Goal: Information Seeking & Learning: Learn about a topic

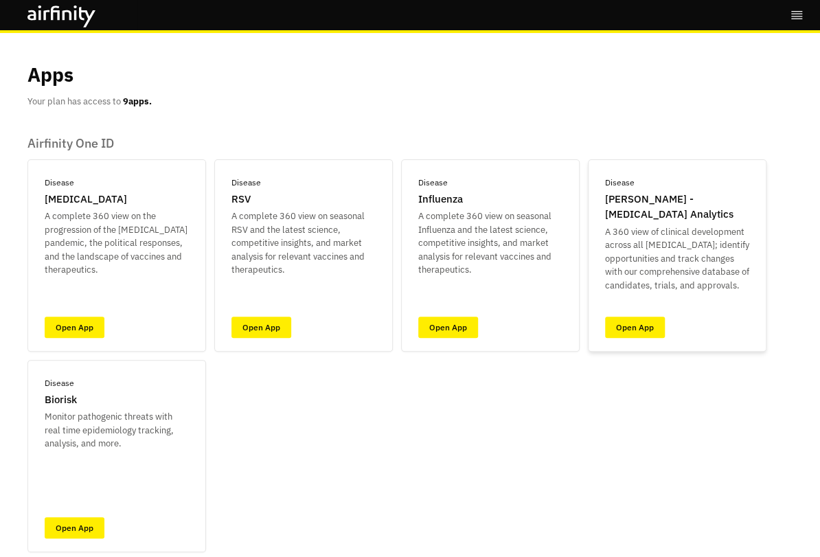
click at [642, 346] on div "Disease IDA - Infectious Disease Analytics A 360 view of clinical development a…" at bounding box center [677, 255] width 179 height 192
click at [656, 331] on link "Open App" at bounding box center [635, 327] width 60 height 21
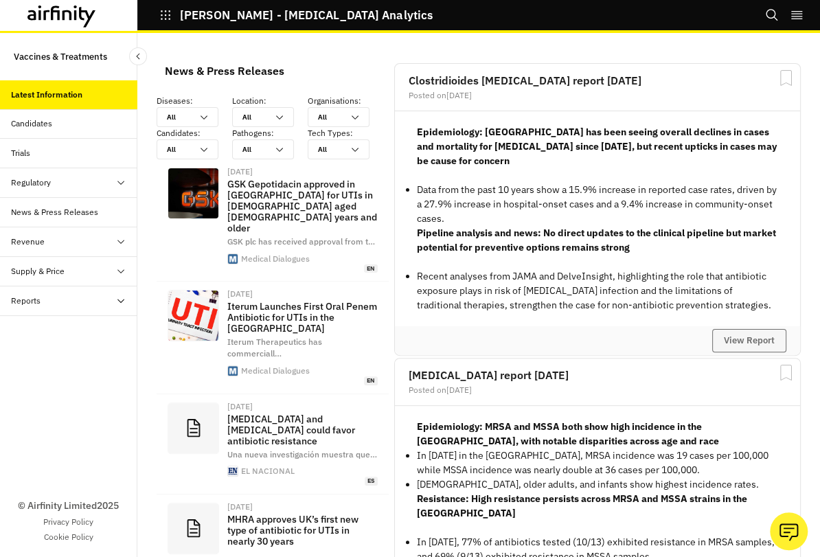
scroll to position [1037, 412]
click at [759, 329] on button "View Report" at bounding box center [749, 340] width 74 height 23
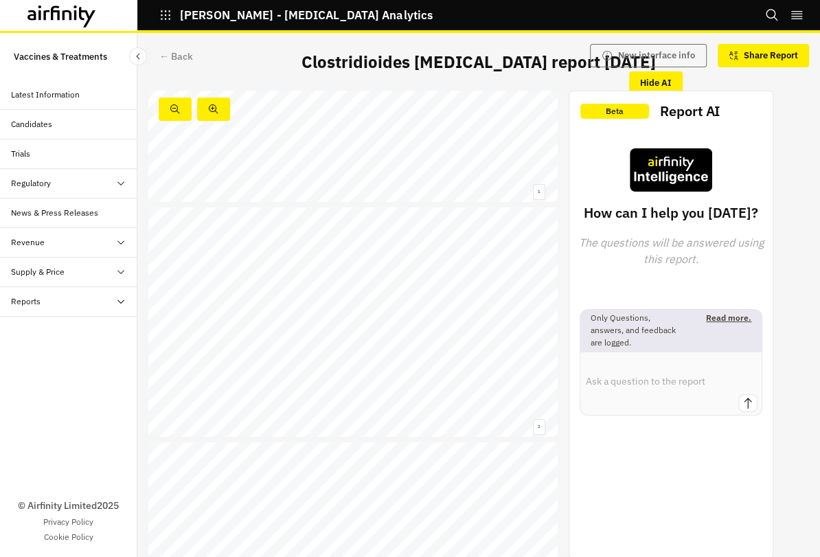
scroll to position [176, 0]
click at [188, 54] on div "← Back" at bounding box center [176, 56] width 34 height 14
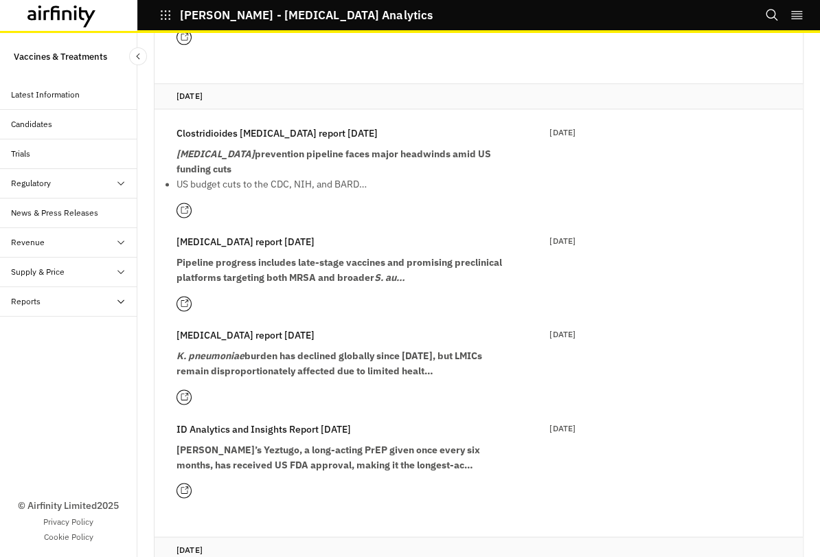
scroll to position [788, 0]
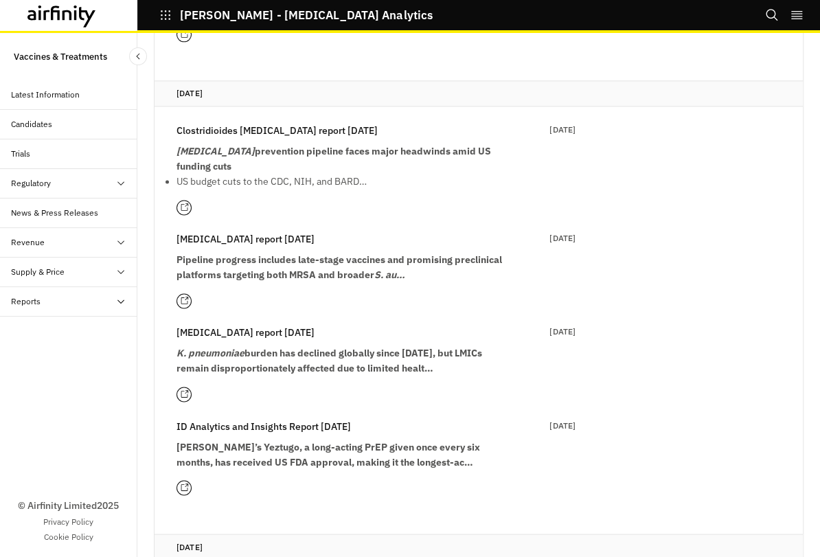
click at [379, 259] on strong "Pipeline progress includes late-stage vaccines and promising preclinical platfo…" at bounding box center [340, 266] width 326 height 27
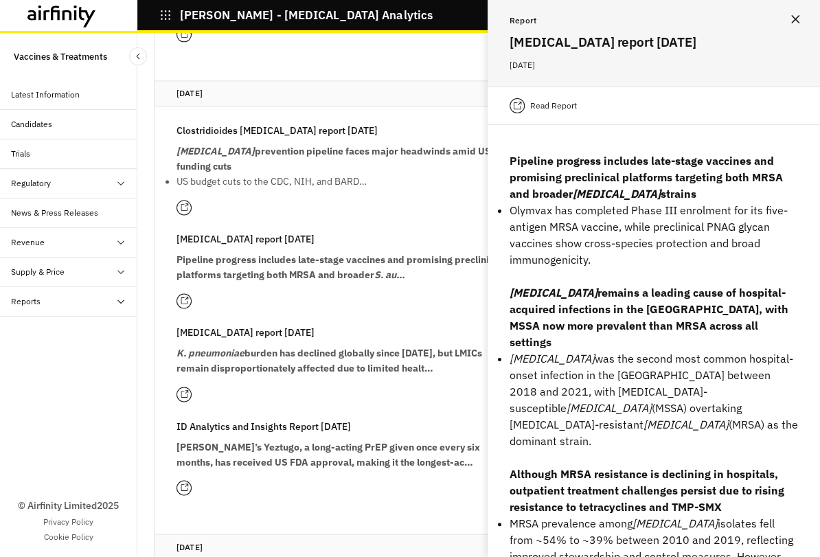
click at [539, 109] on p "Read Report" at bounding box center [553, 106] width 47 height 14
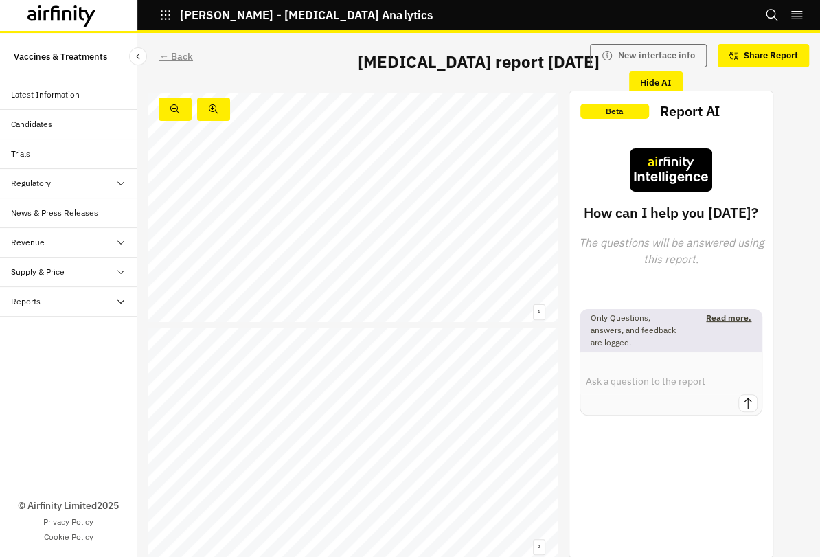
click at [171, 53] on div "← Back" at bounding box center [176, 56] width 34 height 14
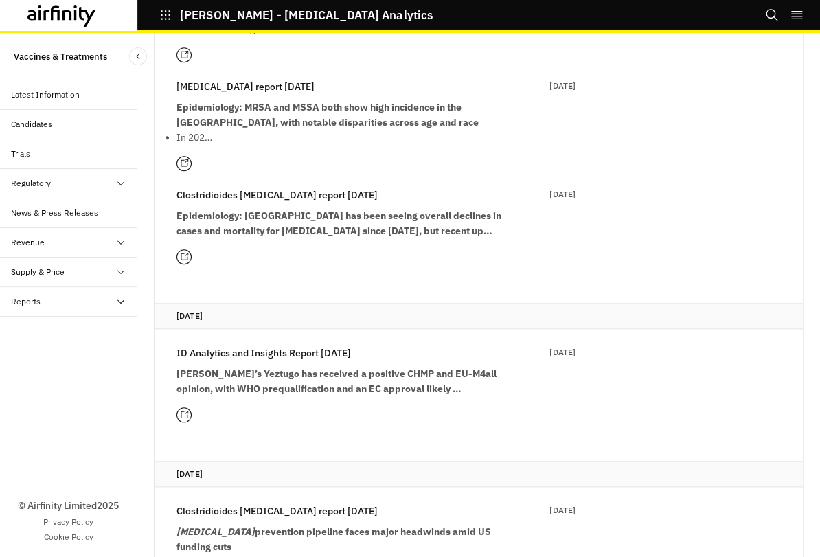
scroll to position [414, 0]
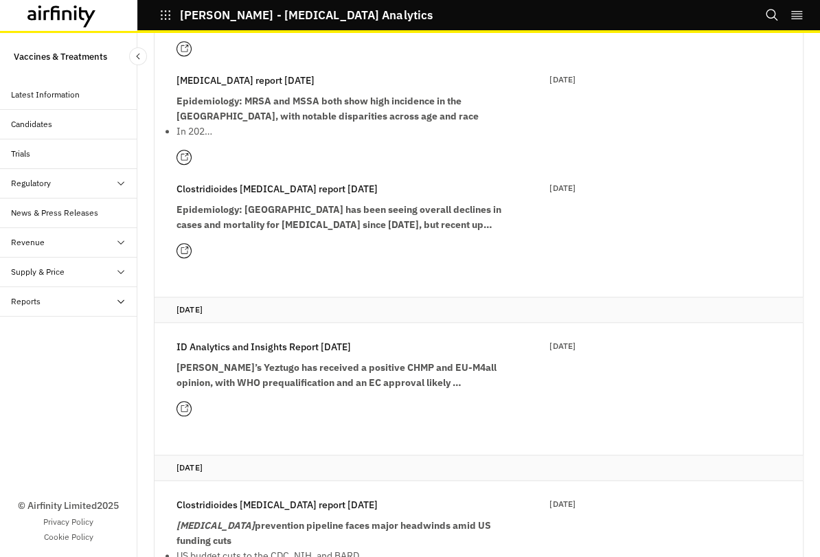
click at [309, 371] on strong "Gilead’s Yeztugo has received a positive CHMP and EU-M4all opinion, with WHO pr…" at bounding box center [337, 374] width 320 height 27
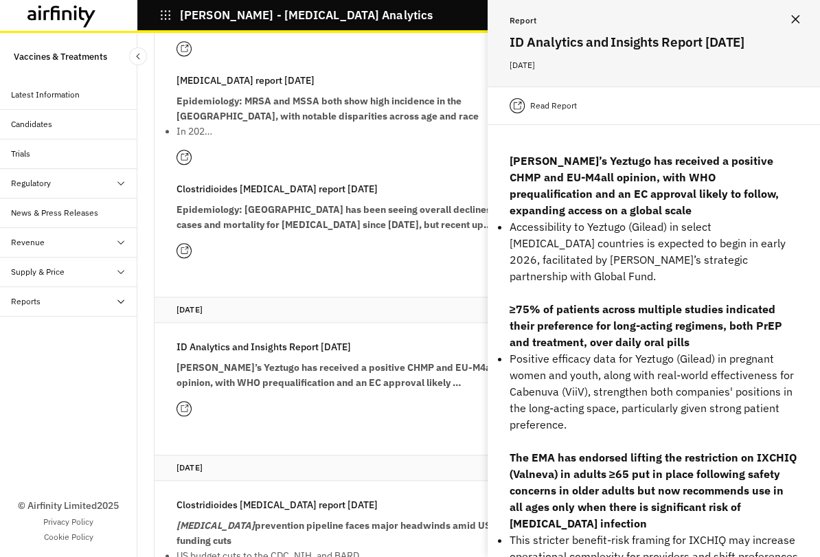
click at [551, 105] on p "Read Report" at bounding box center [553, 106] width 47 height 14
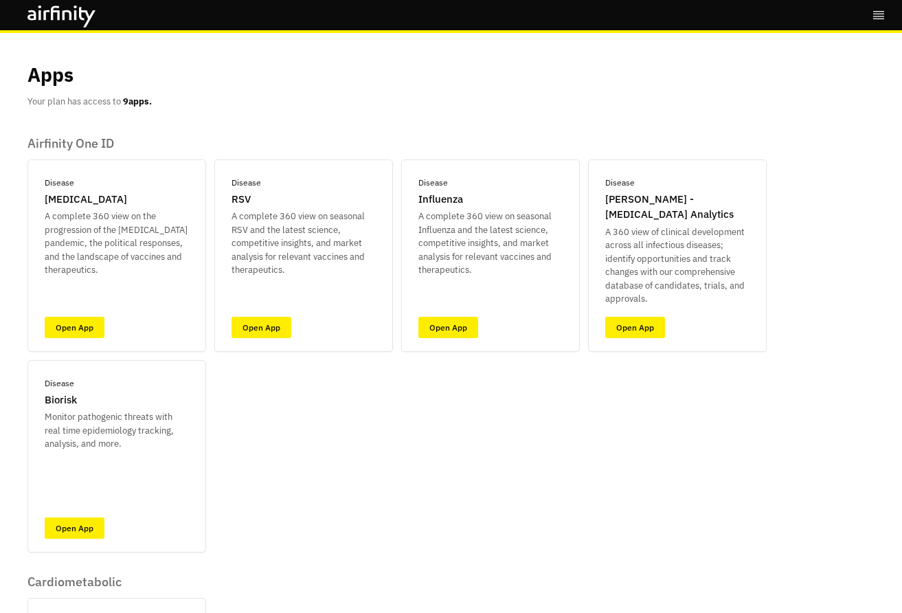
click at [681, 102] on div "Apps Your plan has access to 9 apps." at bounding box center [450, 84] width 847 height 48
